Goal: Information Seeking & Learning: Find specific fact

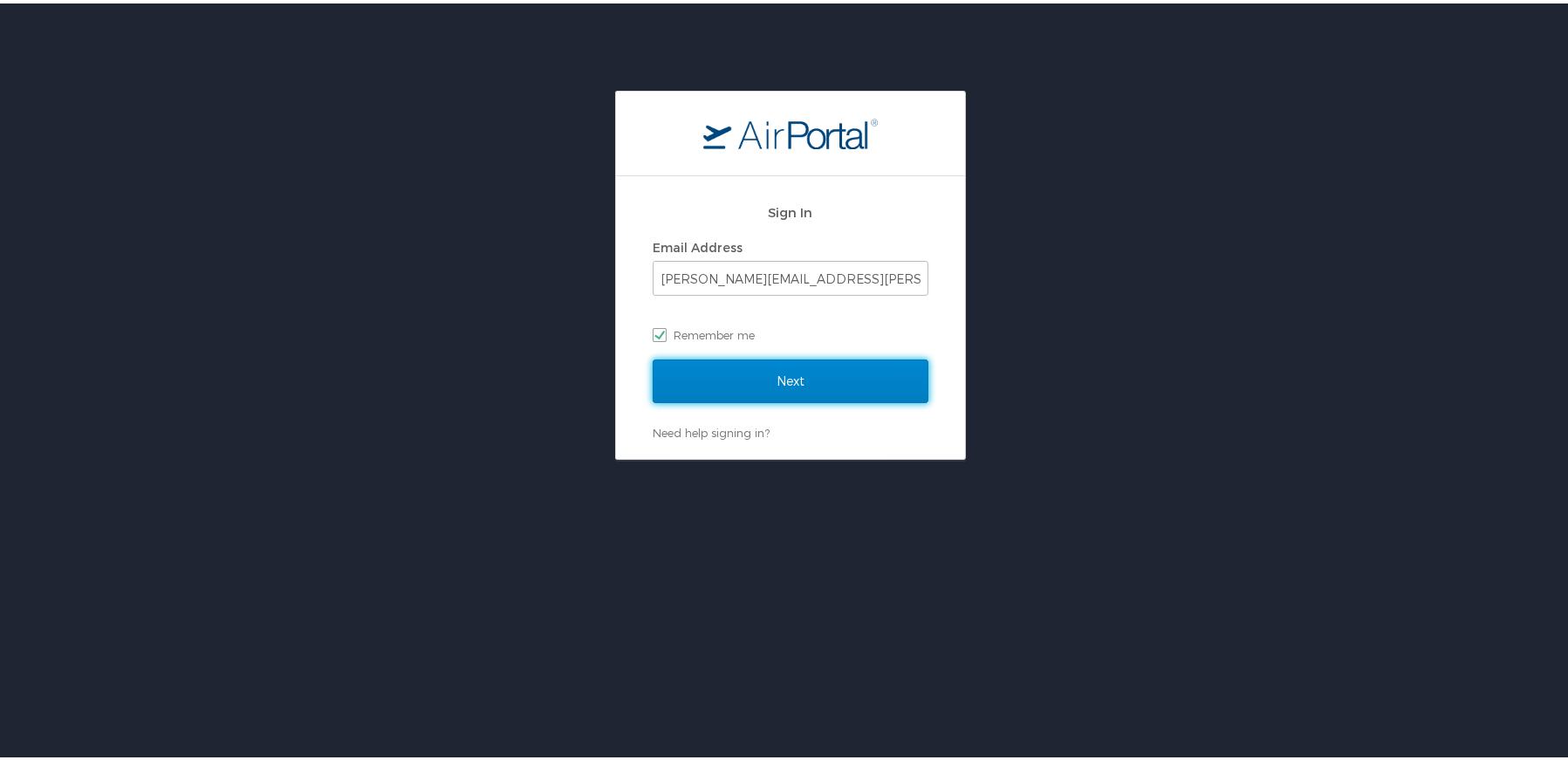
click at [725, 375] on input "Next" at bounding box center [790, 378] width 276 height 43
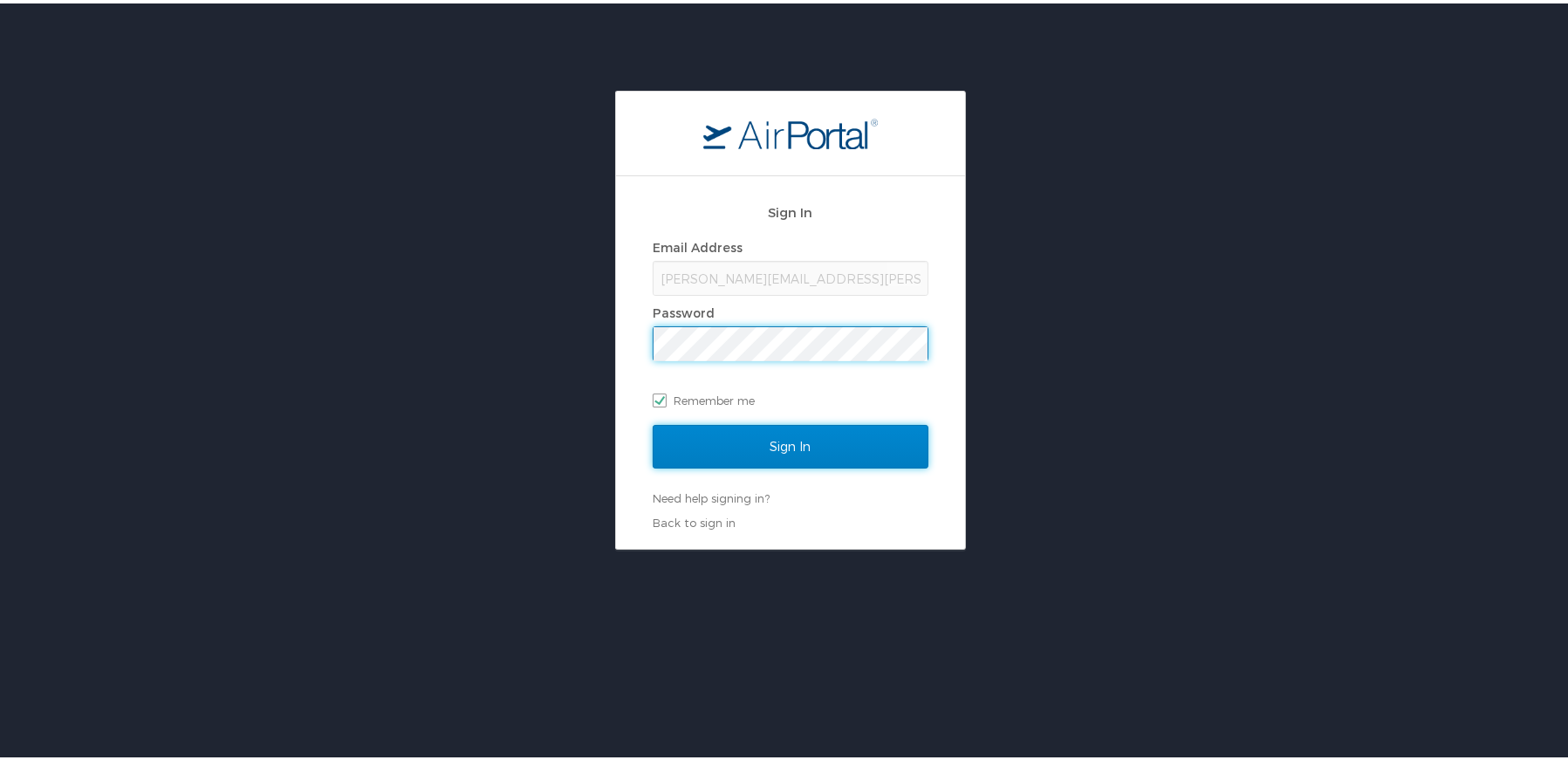
click at [732, 435] on input "Sign In" at bounding box center [790, 443] width 276 height 43
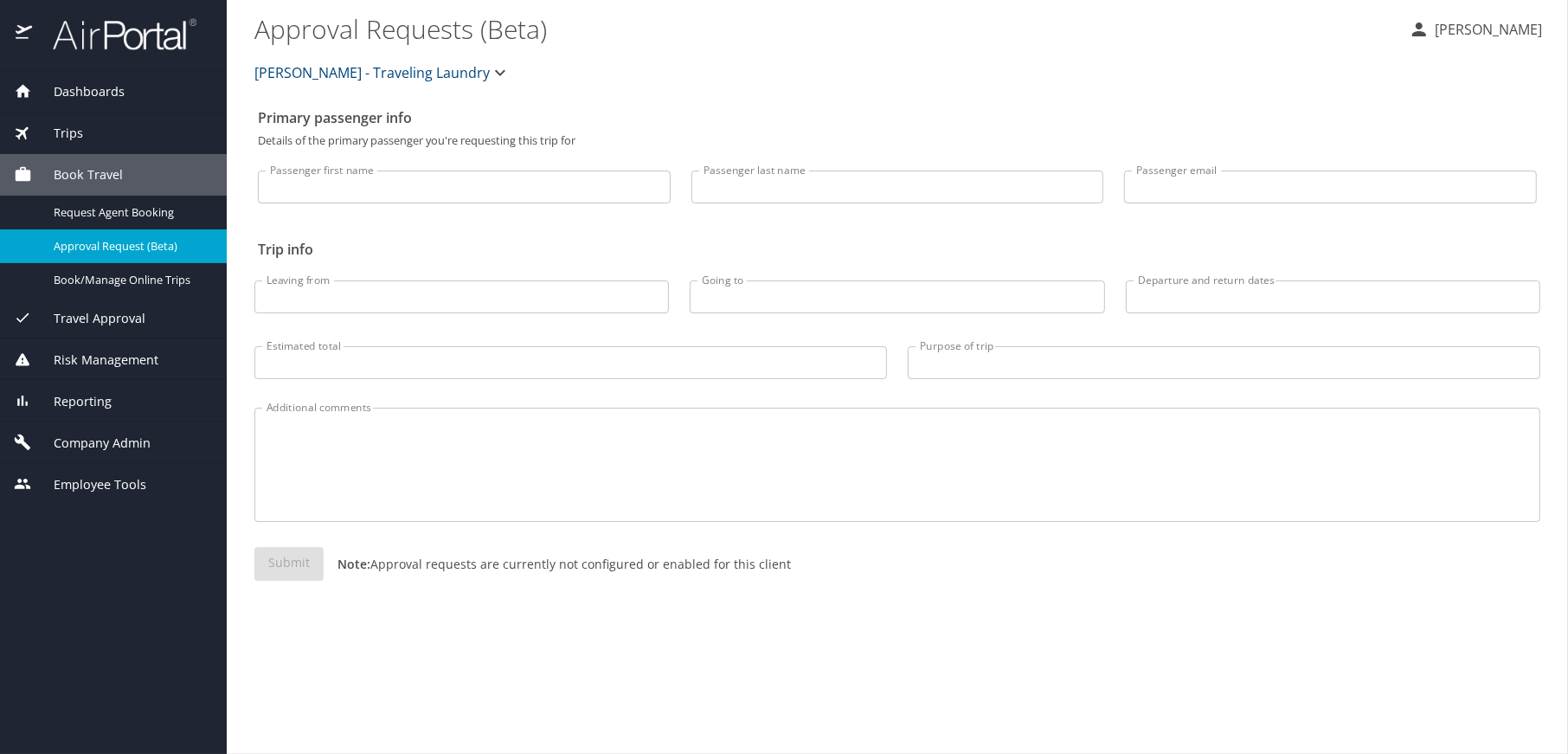
click at [110, 484] on span "Employee Tools" at bounding box center [89, 485] width 114 height 19
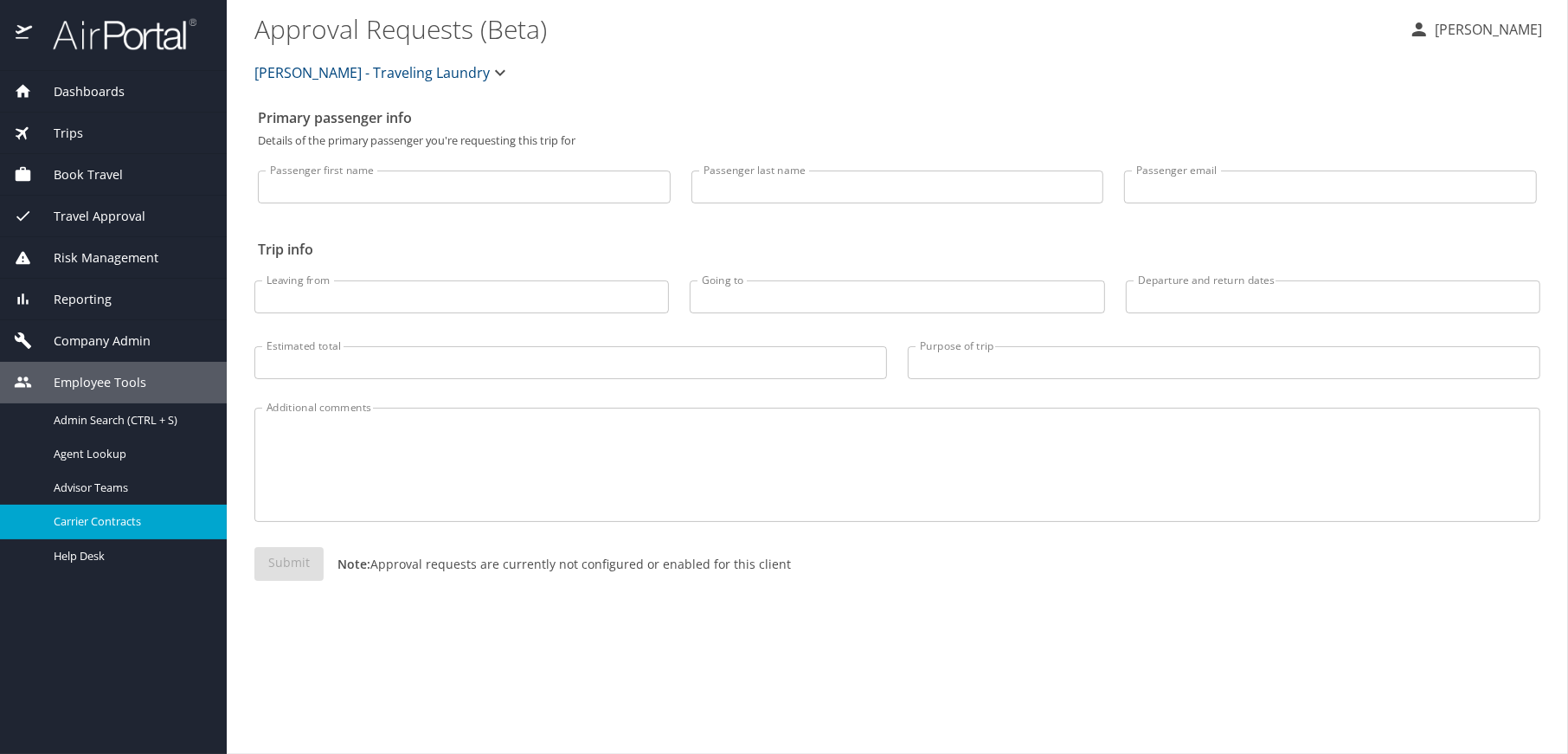
click at [86, 516] on span "Carrier Contracts" at bounding box center [129, 522] width 152 height 17
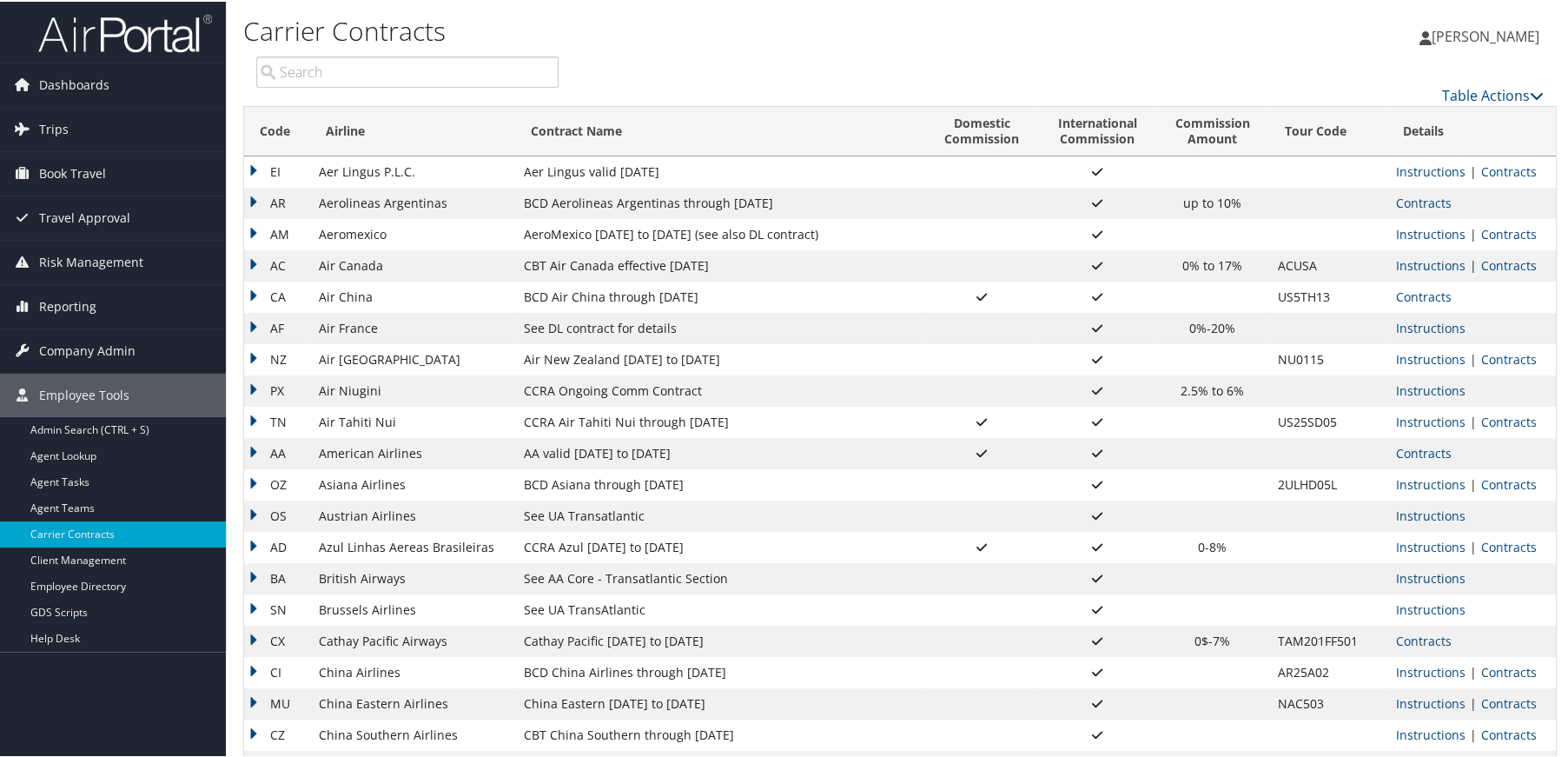
click at [310, 57] on input "search" at bounding box center [407, 70] width 302 height 31
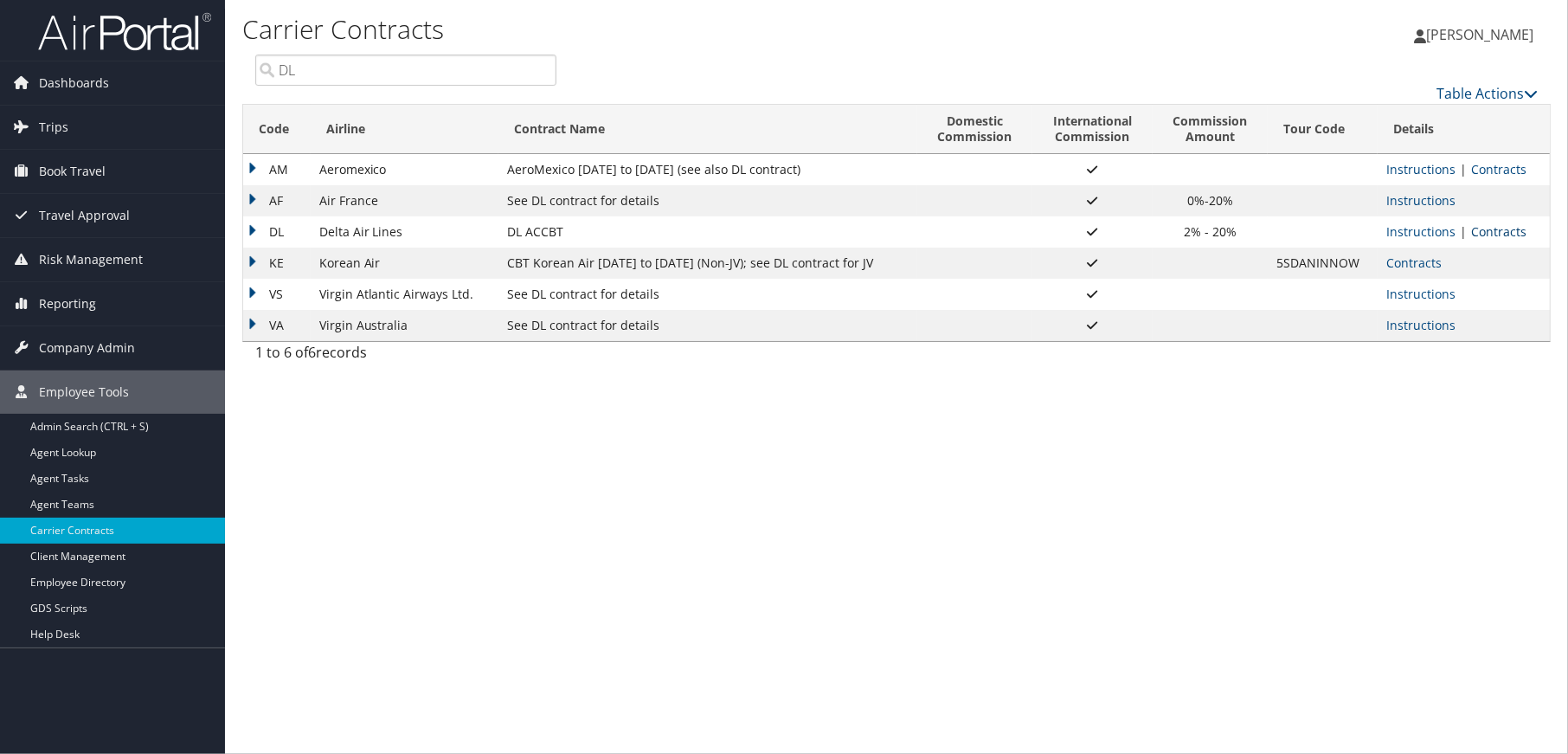
type input "DL"
click at [1491, 225] on link "Contracts" at bounding box center [1499, 231] width 55 height 17
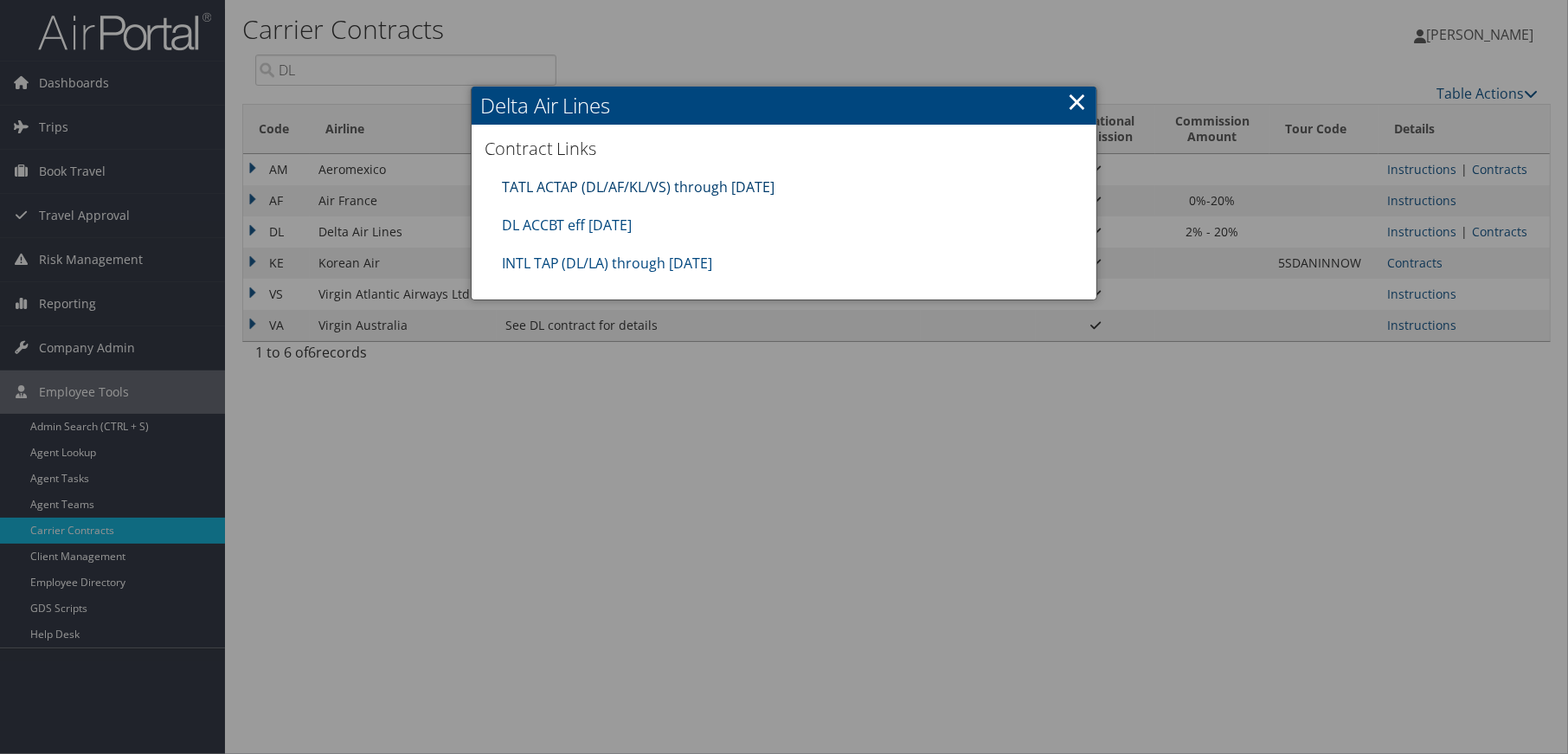
click at [590, 178] on link "TATL ACTAP (DL/AF/KL/VS) through 06.30.26" at bounding box center [638, 187] width 273 height 19
click at [557, 221] on link "DL ACCBT eff Aug 2025" at bounding box center [567, 225] width 131 height 19
